Goal: Transaction & Acquisition: Subscribe to service/newsletter

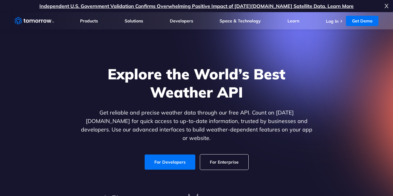
scroll to position [26, 0]
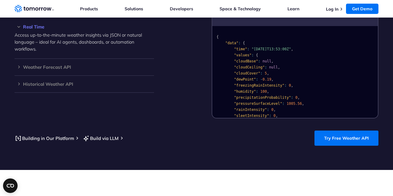
scroll to position [551, 0]
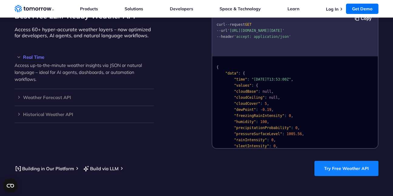
click at [330, 161] on link "Try Free Weather API" at bounding box center [346, 168] width 64 height 15
